Goal: Task Accomplishment & Management: Manage account settings

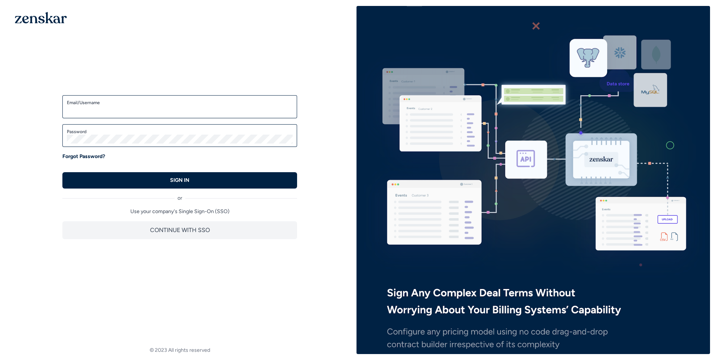
drag, startPoint x: 232, startPoint y: 110, endPoint x: 242, endPoint y: 110, distance: 9.7
click at [233, 110] on input "Email/Username" at bounding box center [180, 109] width 226 height 9
click at [713, 111] on com-1password-button at bounding box center [713, 180] width 0 height 348
click at [141, 108] on input "Email/Username" at bounding box center [180, 109] width 226 height 9
click at [713, 110] on com-1password-button at bounding box center [713, 180] width 0 height 348
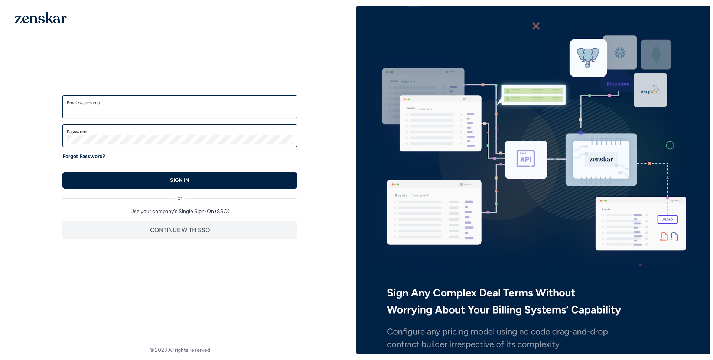
click at [713, 112] on com-1password-button at bounding box center [713, 180] width 0 height 348
click at [193, 115] on div "Email/Username" at bounding box center [179, 106] width 235 height 23
click at [191, 110] on input "Email/Username" at bounding box center [180, 109] width 226 height 9
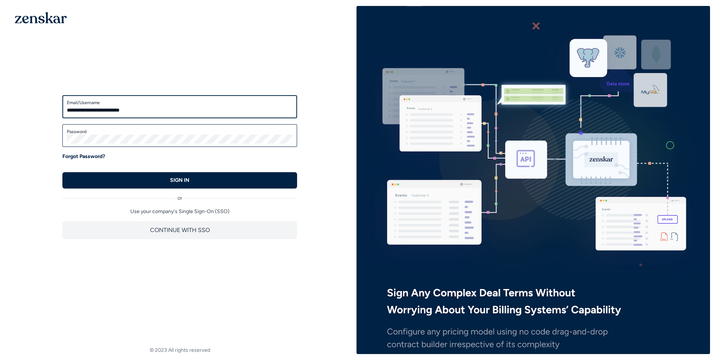
type input "**********"
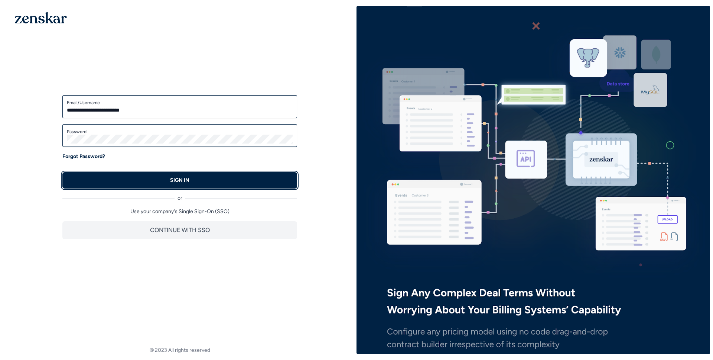
click at [62, 172] on button "SIGN IN" at bounding box center [179, 180] width 235 height 16
